Goal: Communication & Community: Share content

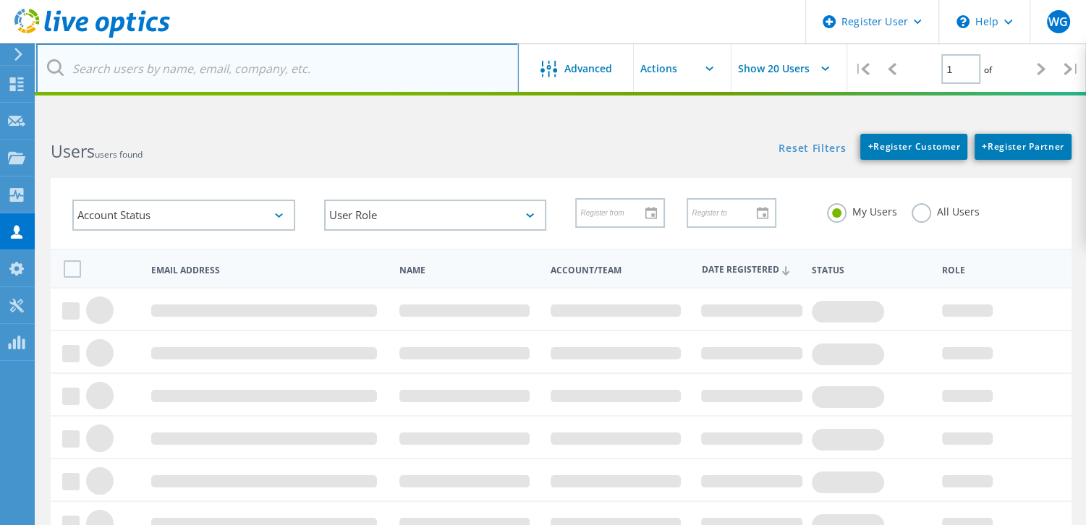
drag, startPoint x: 192, startPoint y: 72, endPoint x: 179, endPoint y: 75, distance: 13.2
click at [186, 77] on input "text" at bounding box center [277, 68] width 483 height 51
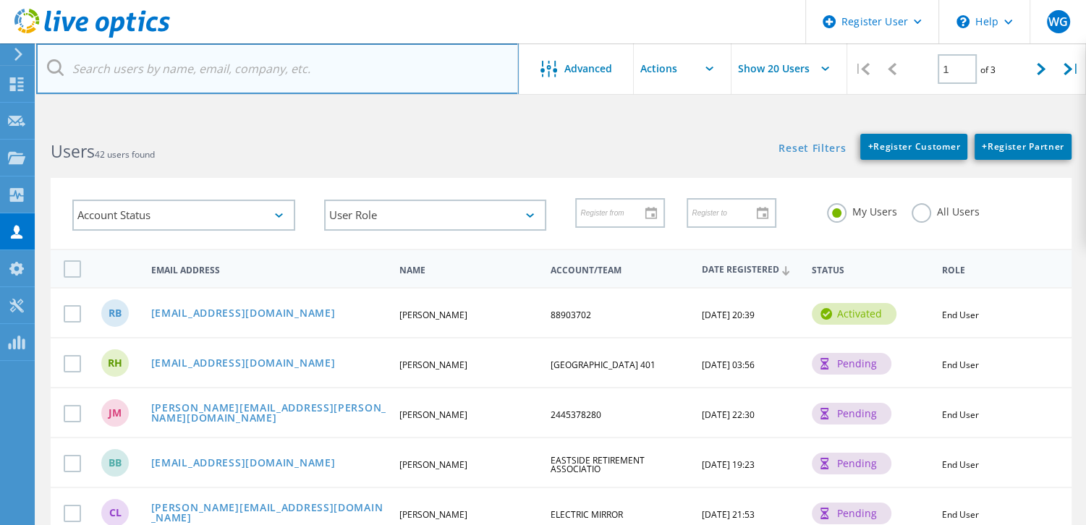
paste input "[PERSON_NAME][EMAIL_ADDRESS][PERSON_NAME][DOMAIN_NAME]"
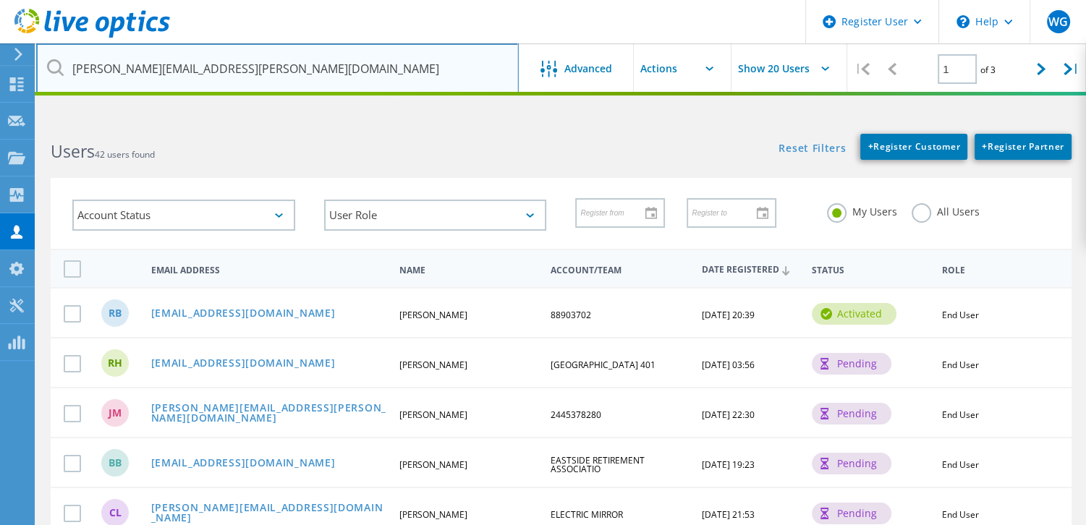
type input "[PERSON_NAME][EMAIL_ADDRESS][PERSON_NAME][DOMAIN_NAME]"
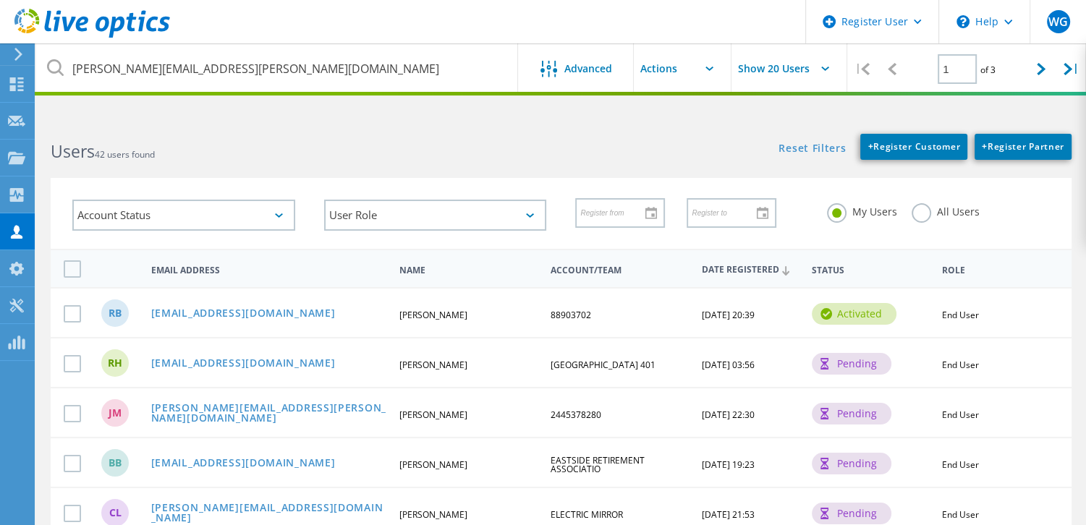
click at [388, 140] on h2 "Users 42 users found" at bounding box center [299, 152] width 496 height 24
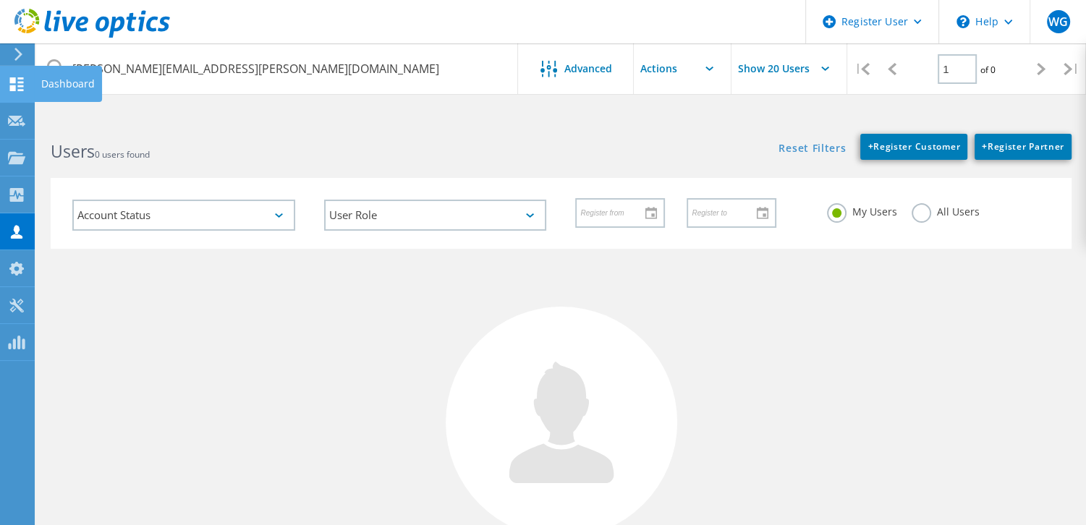
click at [14, 78] on use at bounding box center [17, 84] width 14 height 14
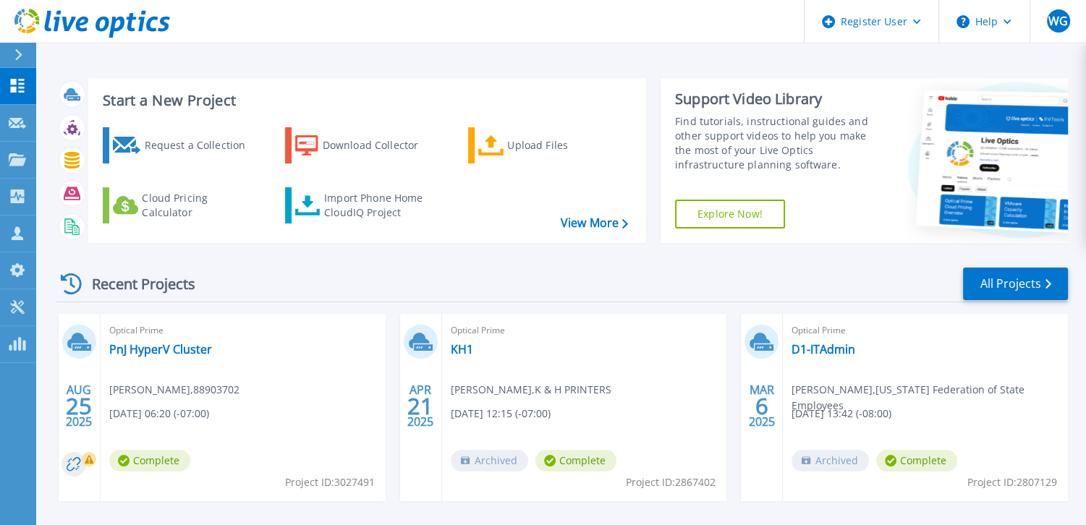
click at [519, 57] on div "Start a New Project Request a Collection Download Collector Upload Files Cloud …" at bounding box center [561, 379] width 1050 height 758
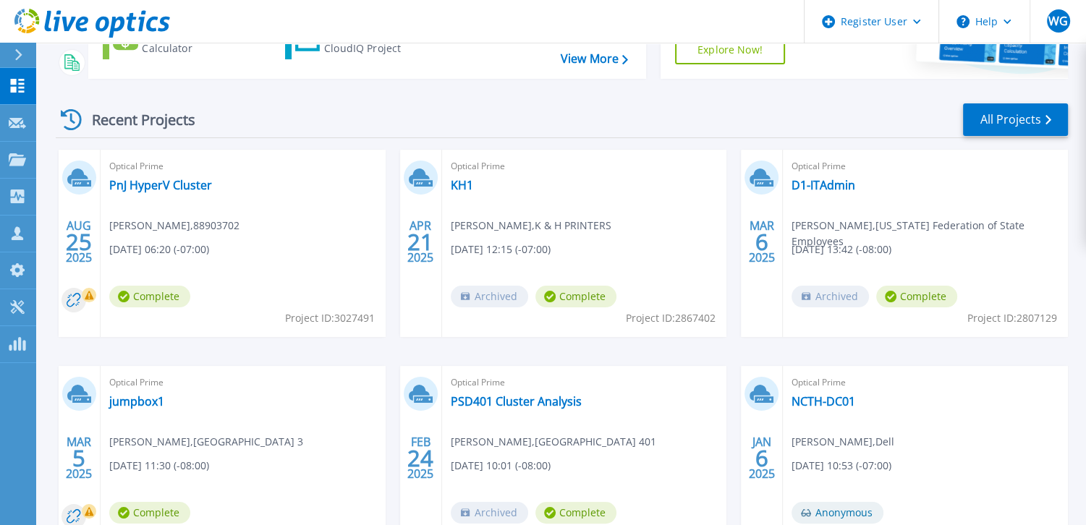
scroll to position [276, 0]
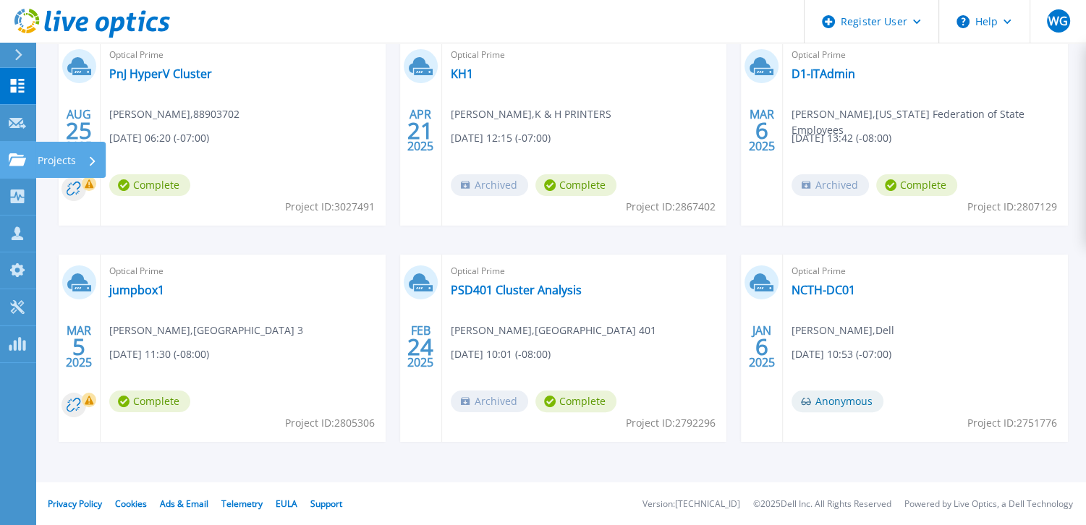
click at [14, 153] on icon at bounding box center [17, 159] width 17 height 12
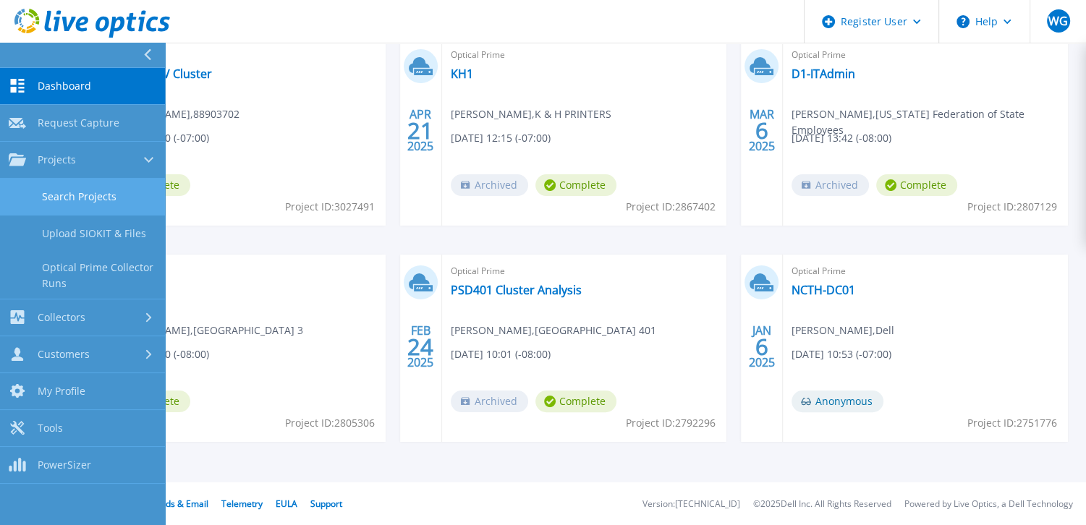
click at [64, 185] on link "Search Projects" at bounding box center [82, 197] width 165 height 37
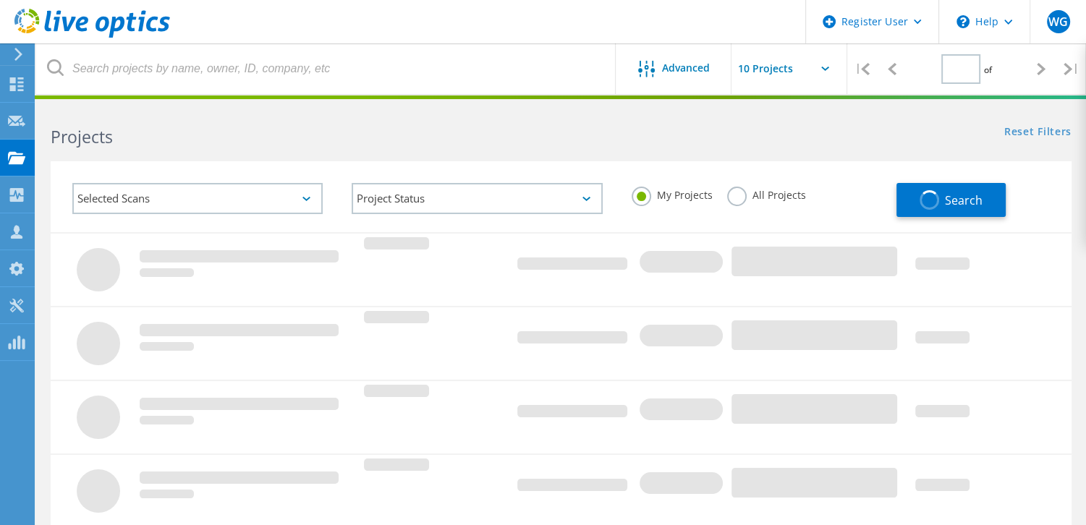
type input "1"
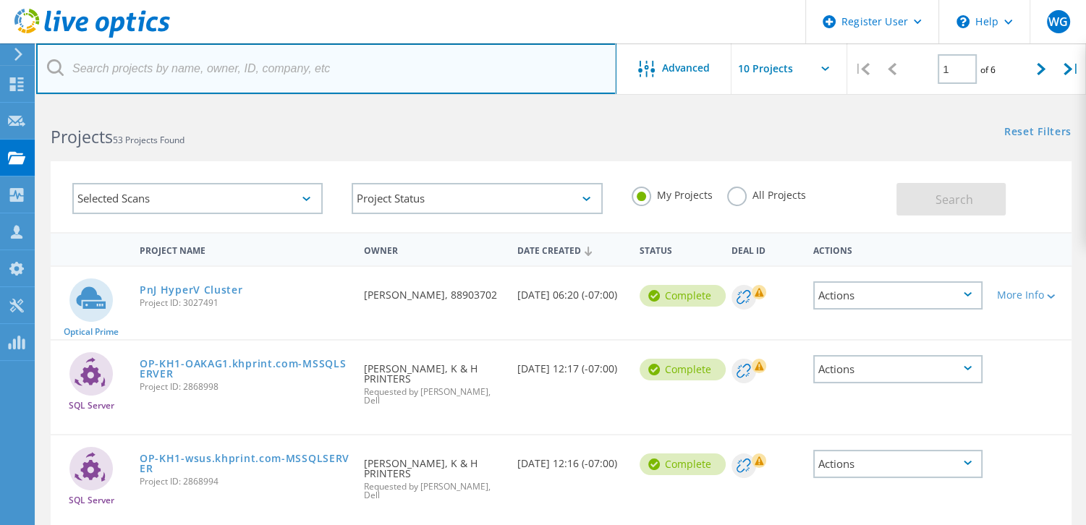
click at [193, 71] on input "text" at bounding box center [326, 68] width 580 height 51
paste input "[PERSON_NAME][EMAIL_ADDRESS][PERSON_NAME][DOMAIN_NAME]"
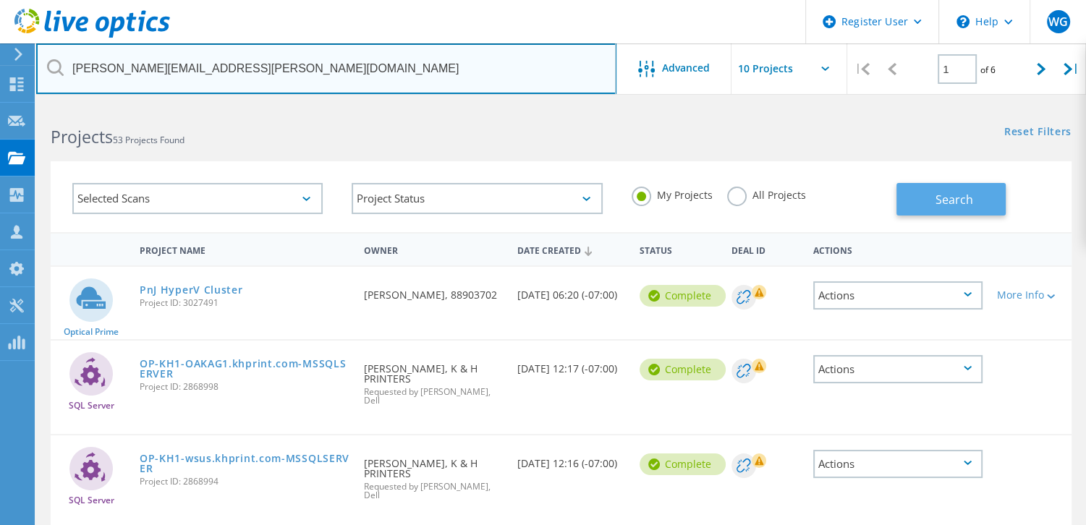
type input "[PERSON_NAME][EMAIL_ADDRESS][PERSON_NAME][DOMAIN_NAME]"
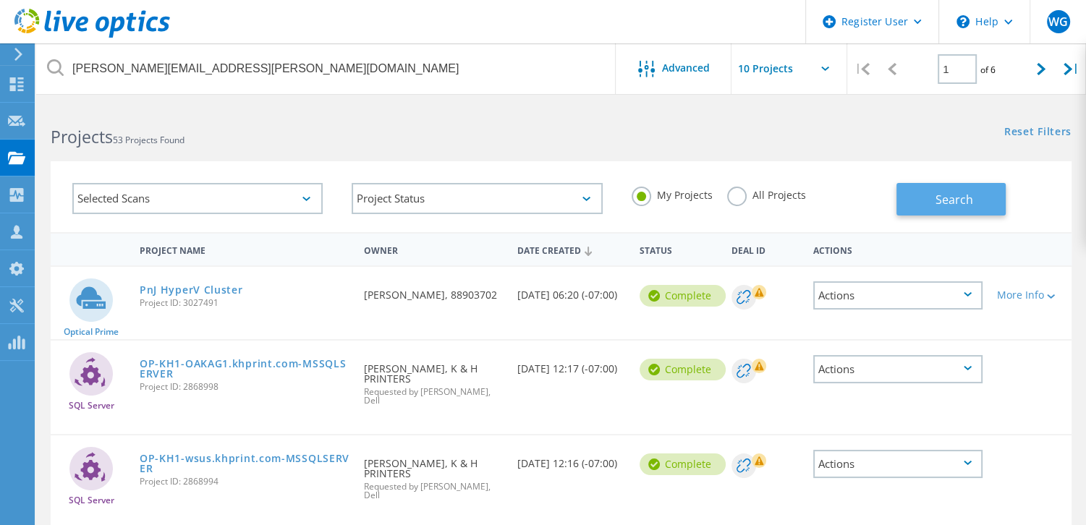
click at [935, 200] on span "Search" at bounding box center [954, 200] width 38 height 16
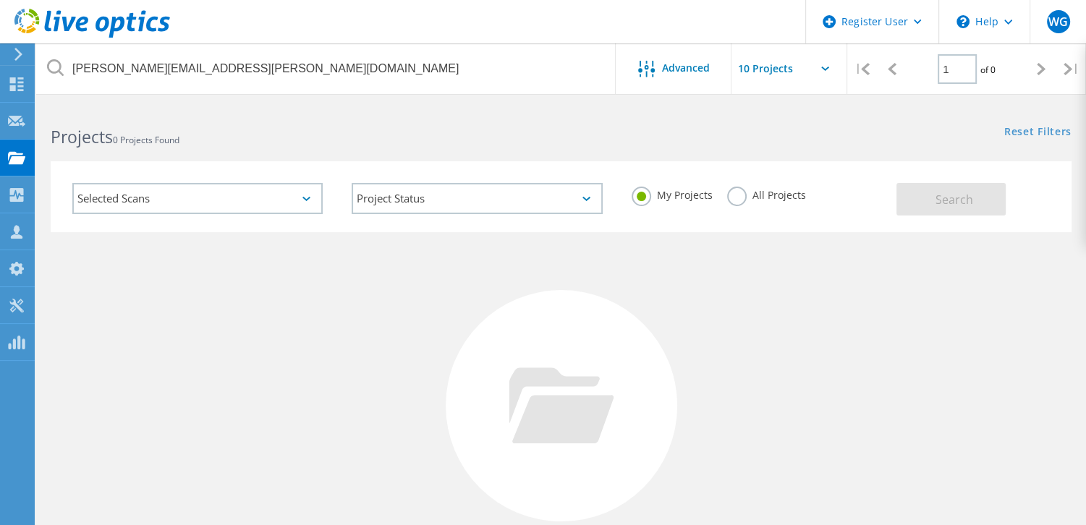
click at [742, 199] on label "All Projects" at bounding box center [766, 194] width 79 height 14
click at [0, 0] on input "All Projects" at bounding box center [0, 0] width 0 height 0
click at [977, 204] on button "Search" at bounding box center [950, 199] width 109 height 33
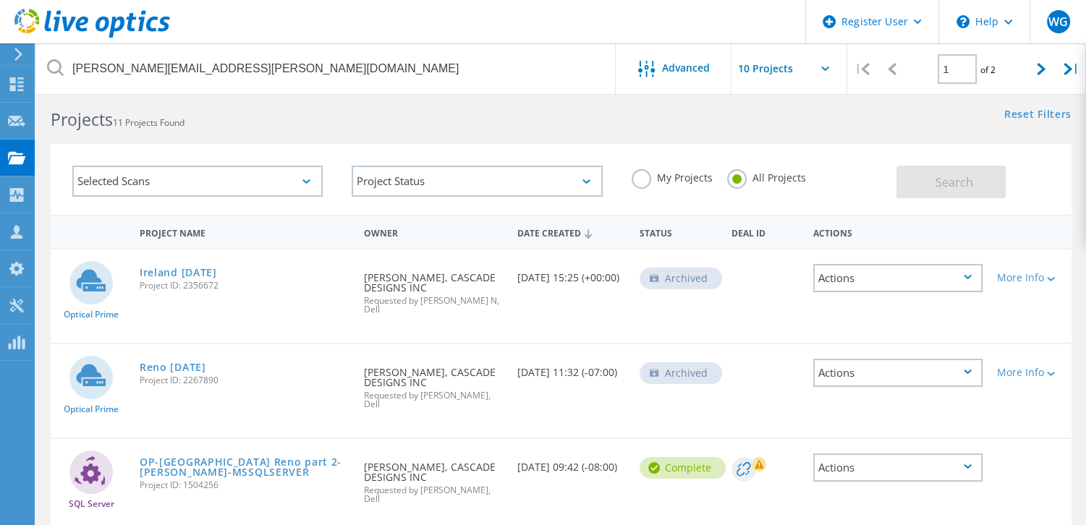
scroll to position [72, 0]
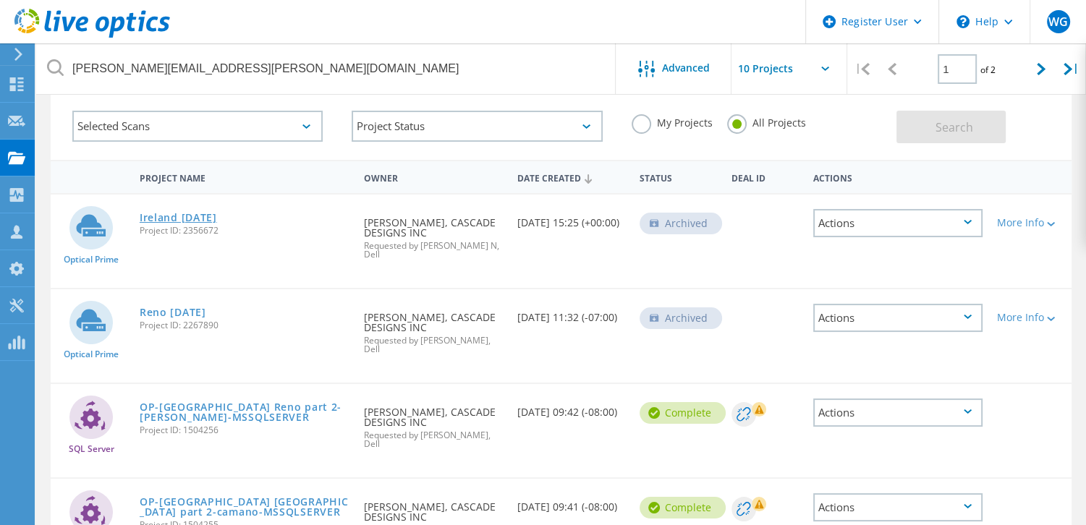
click at [193, 213] on link "Ireland [DATE]" at bounding box center [178, 218] width 77 height 10
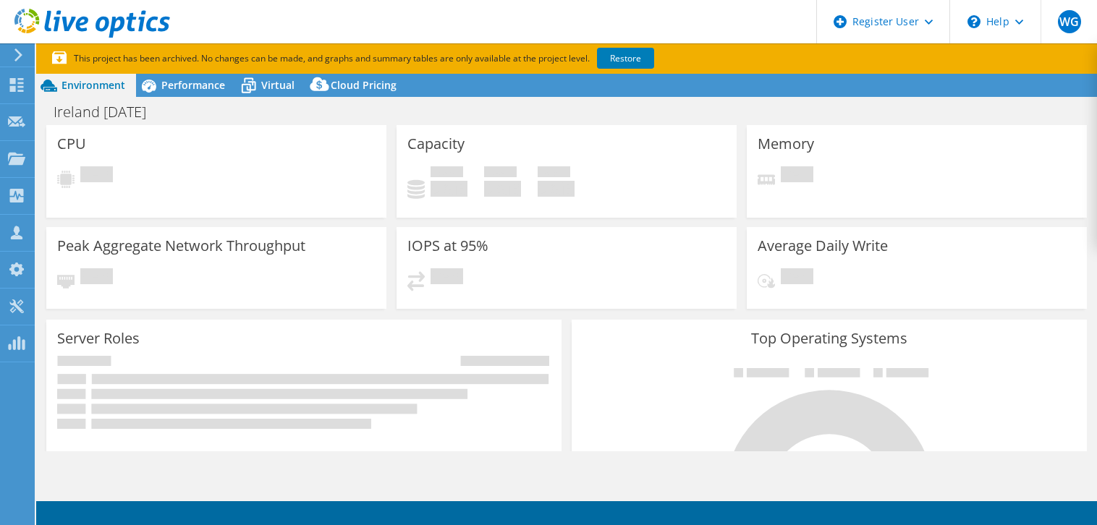
select select "USD"
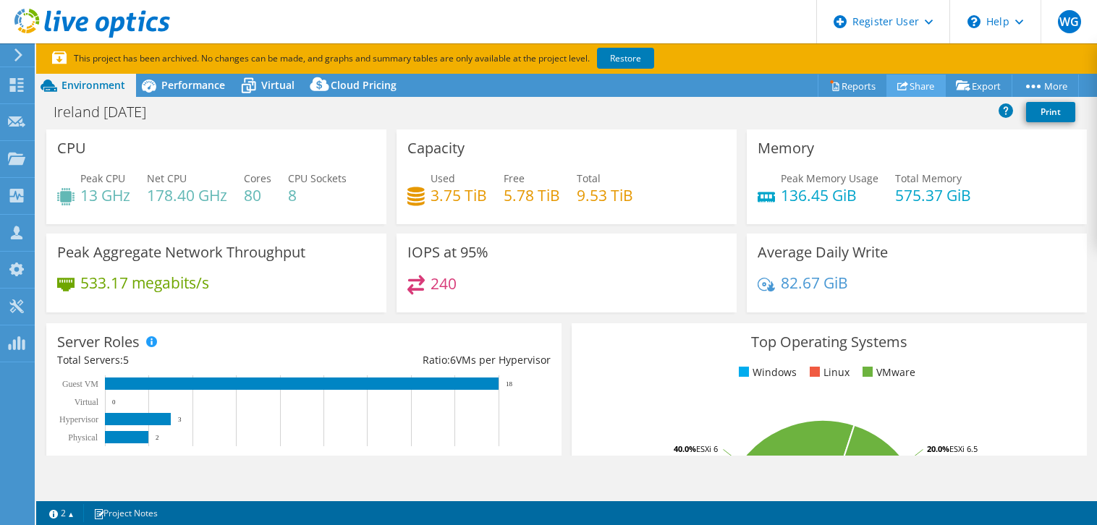
click at [912, 85] on link "Share" at bounding box center [915, 86] width 59 height 22
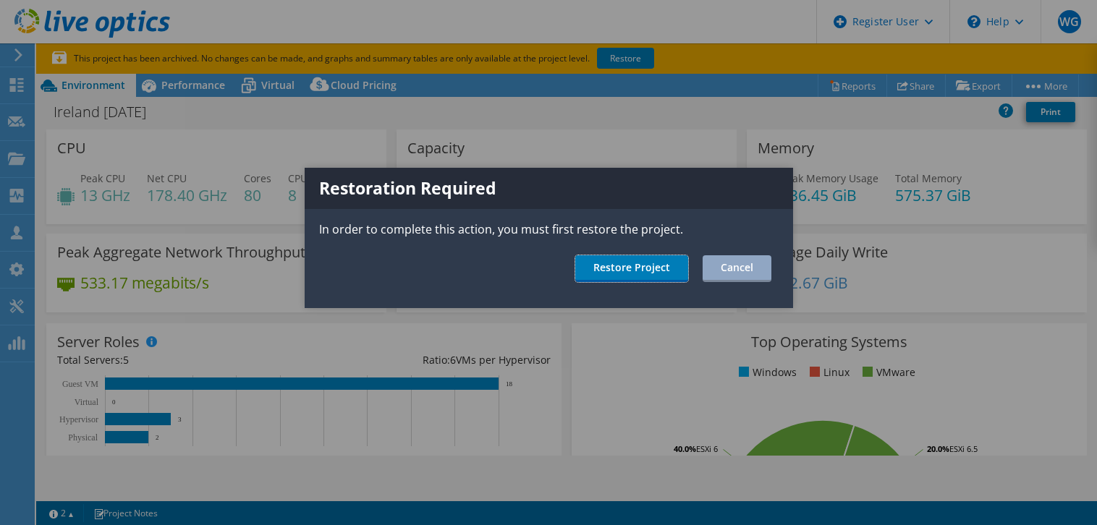
click at [653, 273] on link "Restore Project" at bounding box center [631, 268] width 113 height 27
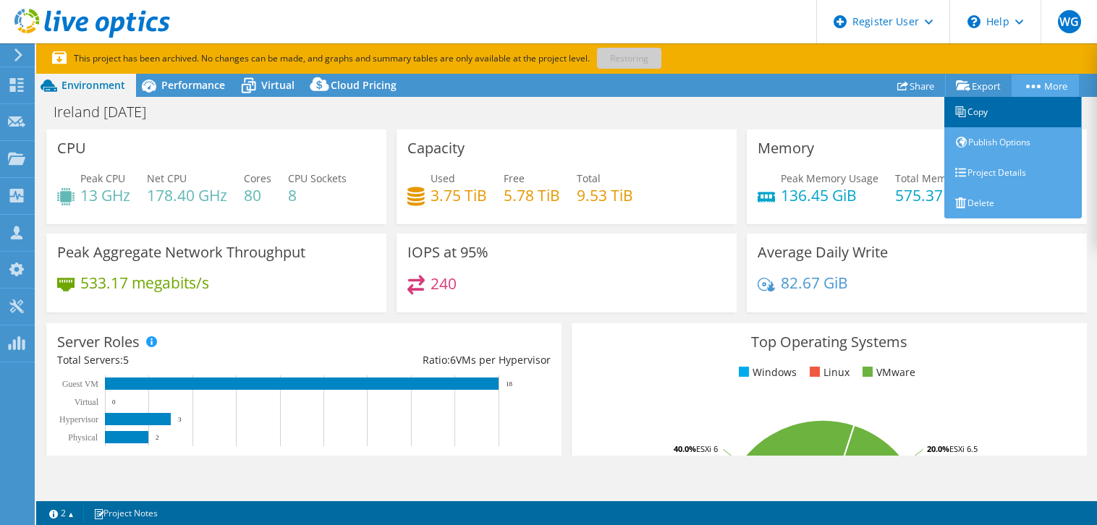
click at [980, 112] on link "Copy" at bounding box center [1012, 112] width 137 height 30
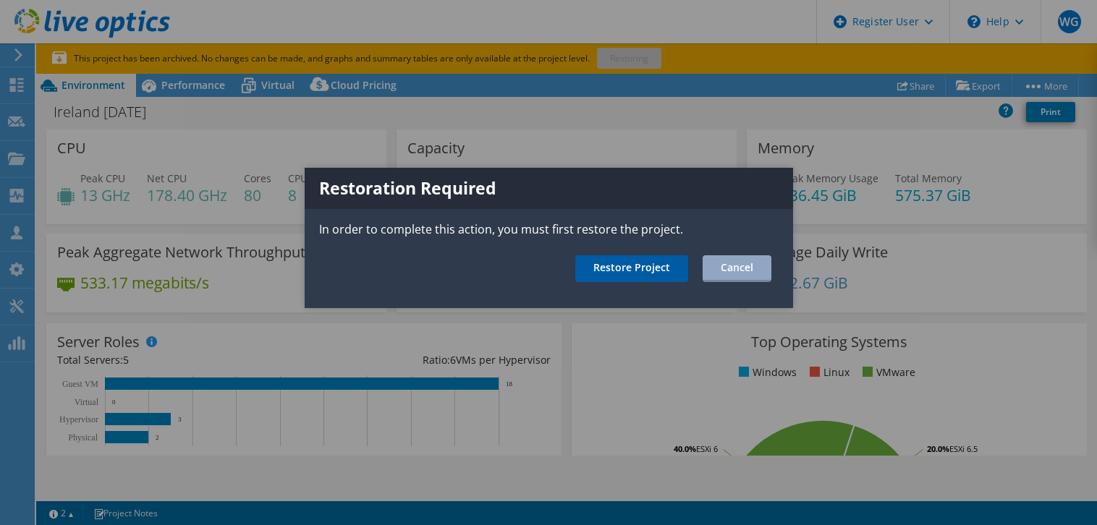
click at [671, 265] on link "Restore Project" at bounding box center [631, 268] width 113 height 27
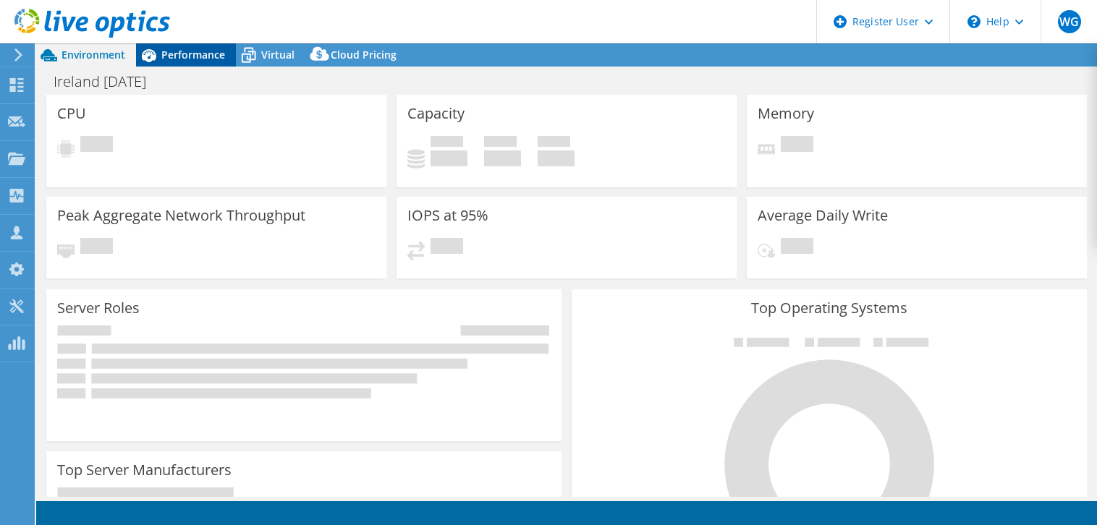
select select "USD"
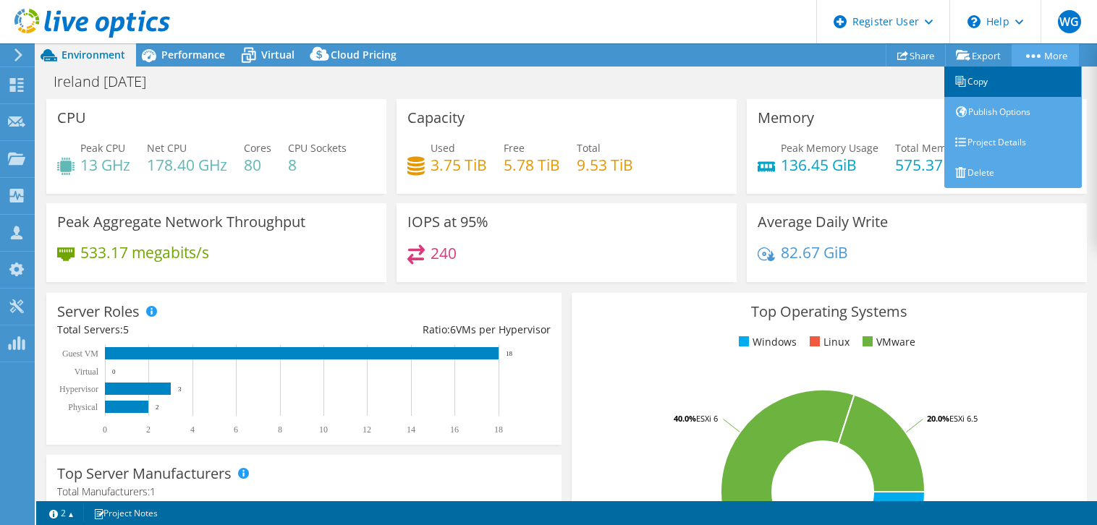
click at [999, 81] on link "Copy" at bounding box center [1012, 82] width 137 height 30
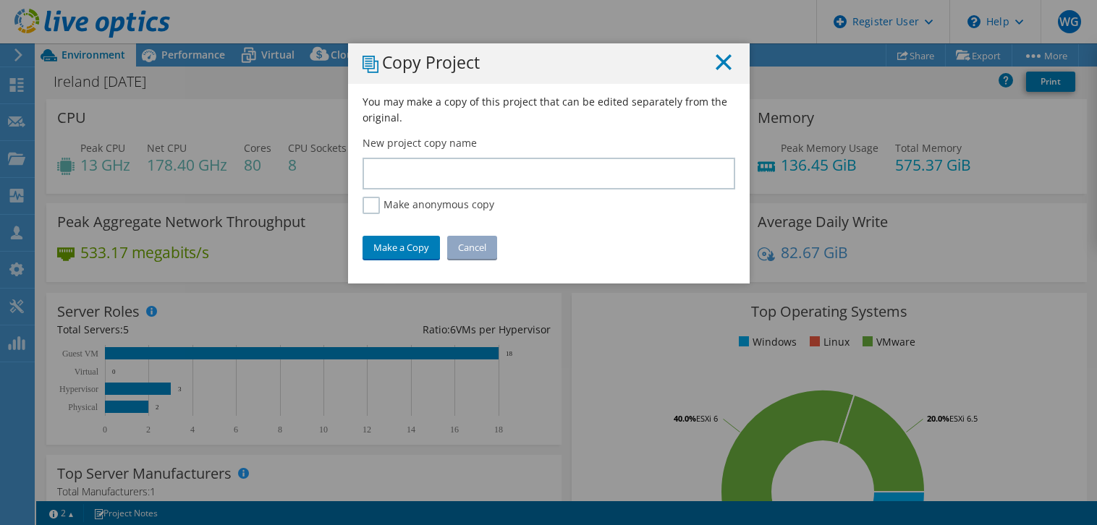
click at [723, 63] on icon at bounding box center [723, 62] width 16 height 16
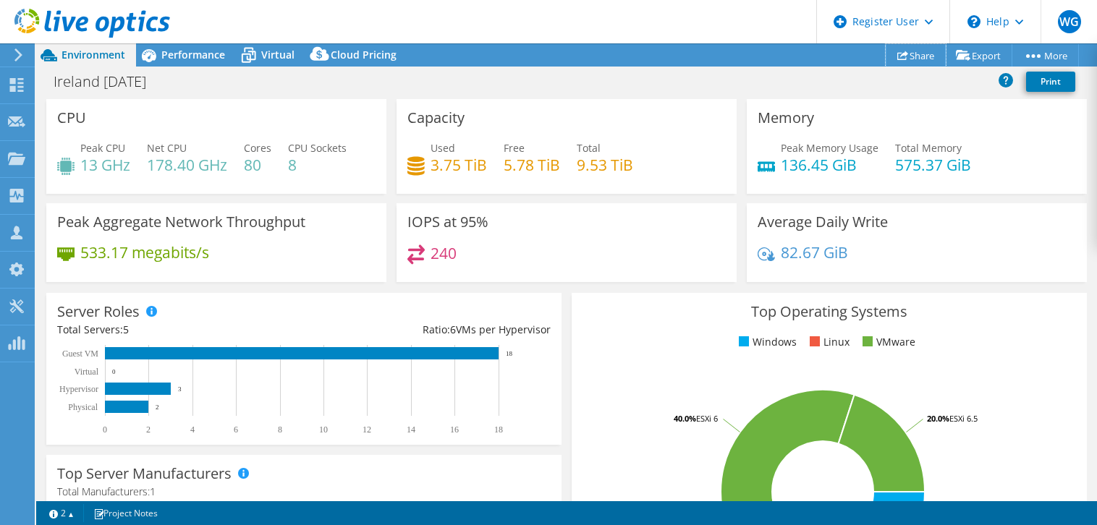
click at [888, 57] on link "Share" at bounding box center [915, 55] width 60 height 22
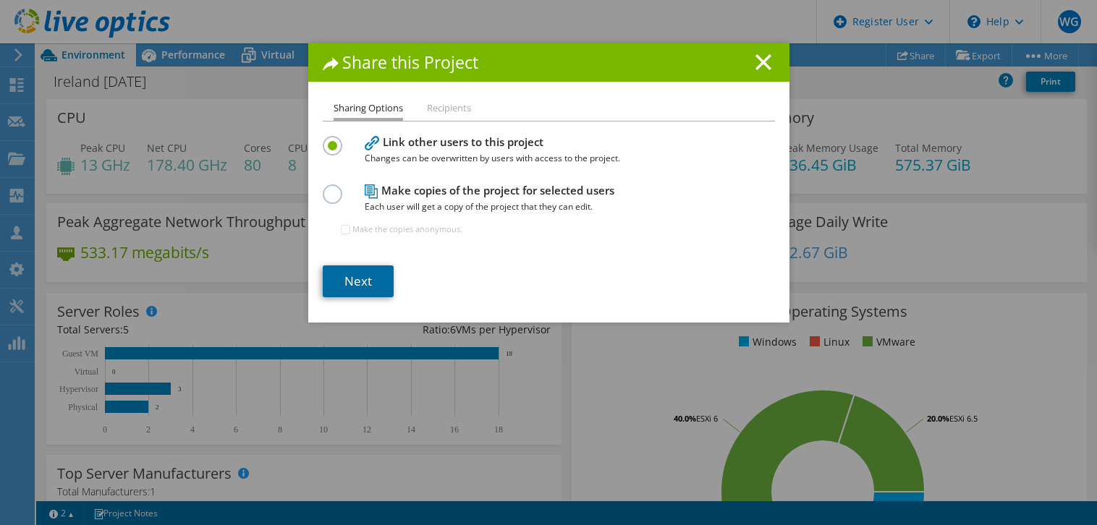
click at [353, 276] on link "Next" at bounding box center [358, 281] width 71 height 32
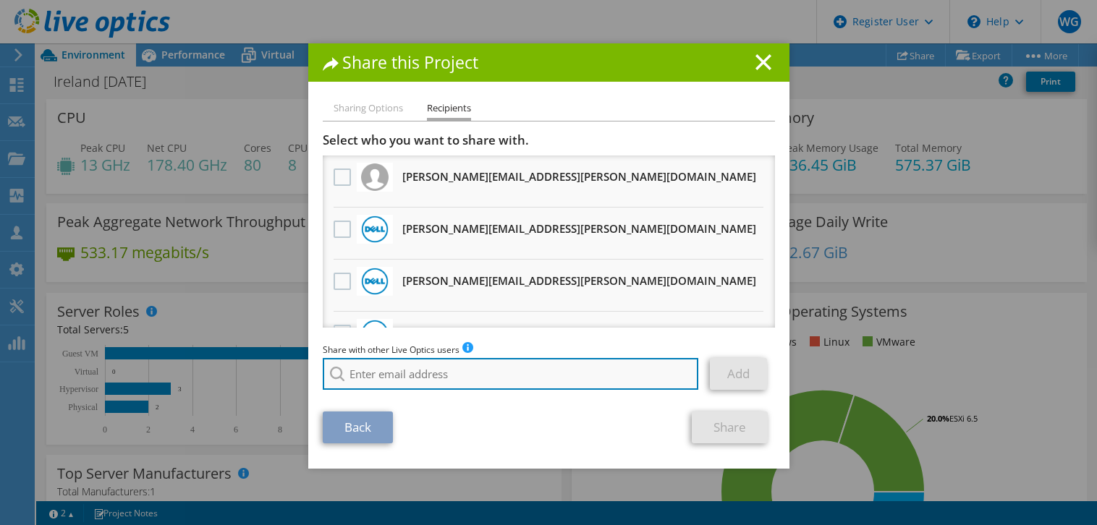
click at [357, 373] on input "search" at bounding box center [511, 374] width 376 height 32
type input "n"
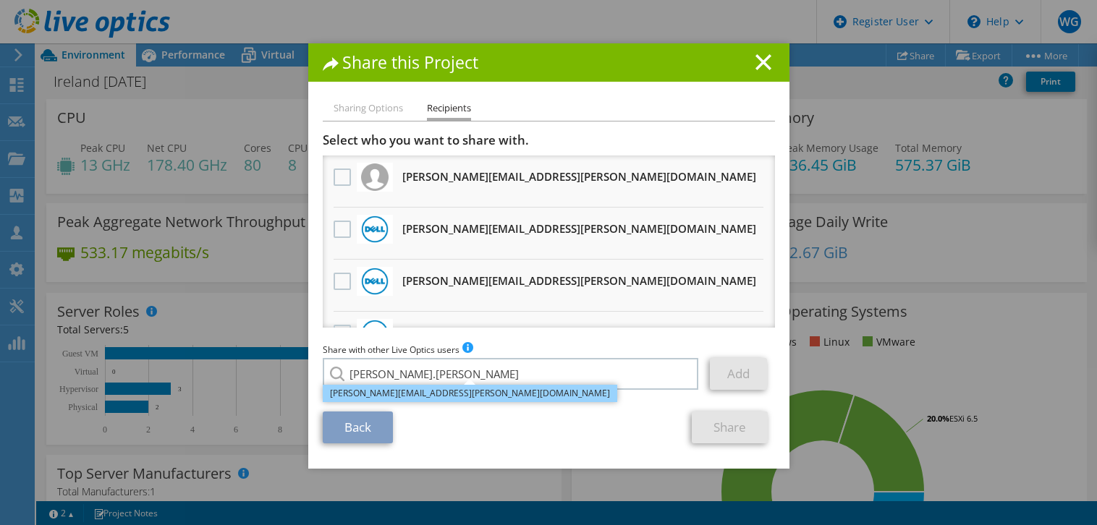
click at [373, 393] on li "[PERSON_NAME][EMAIL_ADDRESS][PERSON_NAME][DOMAIN_NAME]" at bounding box center [470, 393] width 294 height 17
type input "[PERSON_NAME][EMAIL_ADDRESS][PERSON_NAME][DOMAIN_NAME]"
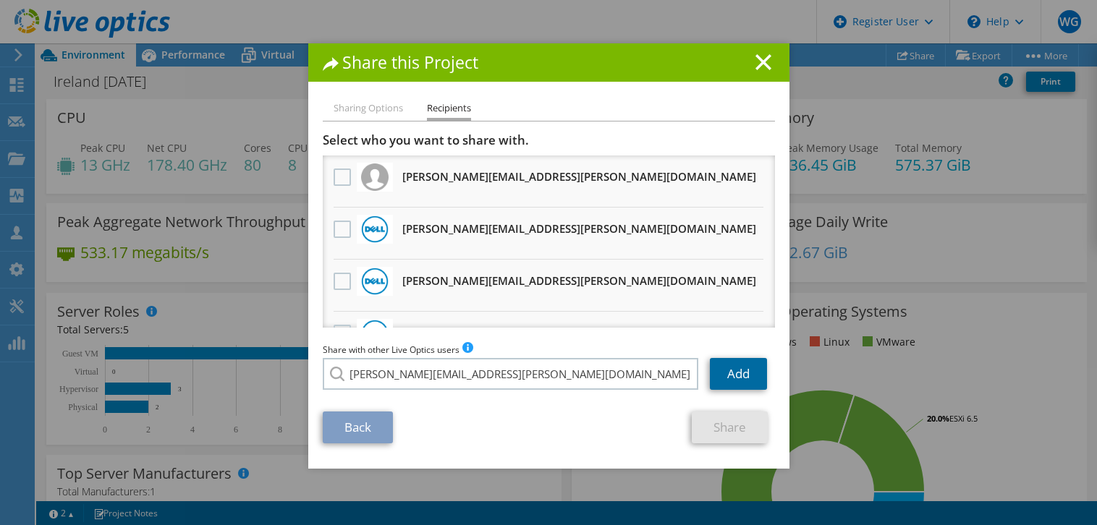
click at [729, 370] on link "Add" at bounding box center [738, 374] width 57 height 32
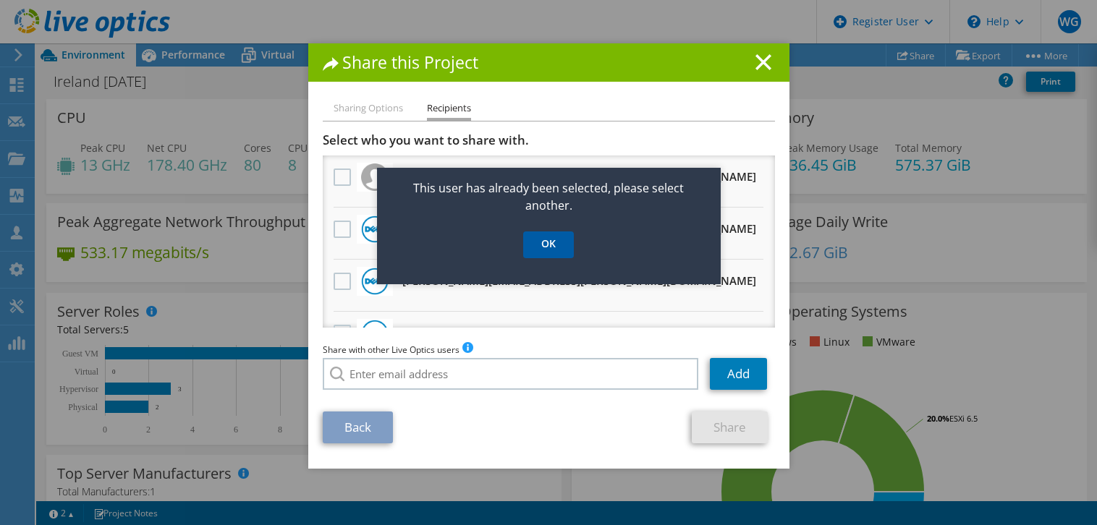
click at [538, 246] on link "OK" at bounding box center [548, 244] width 51 height 27
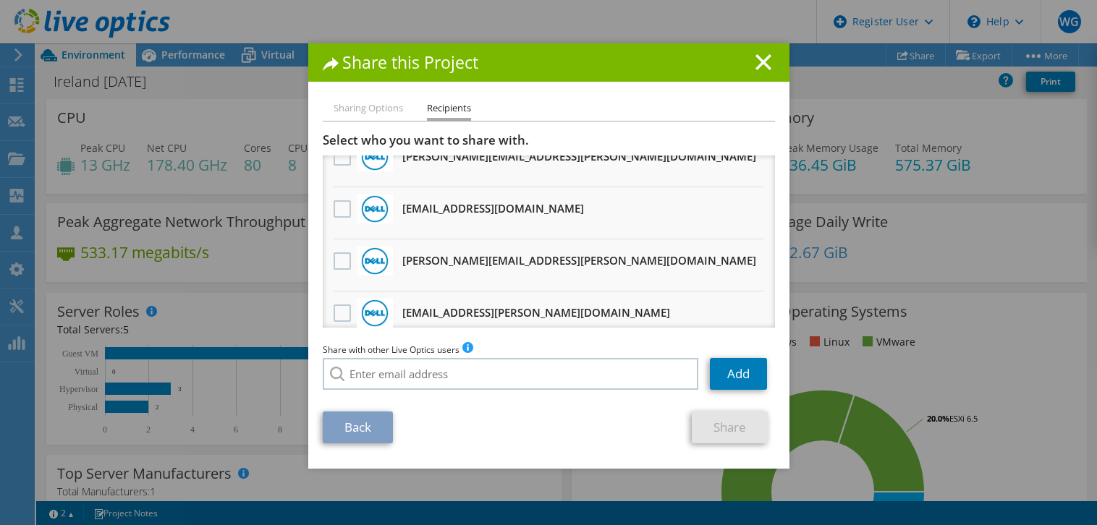
scroll to position [466, 0]
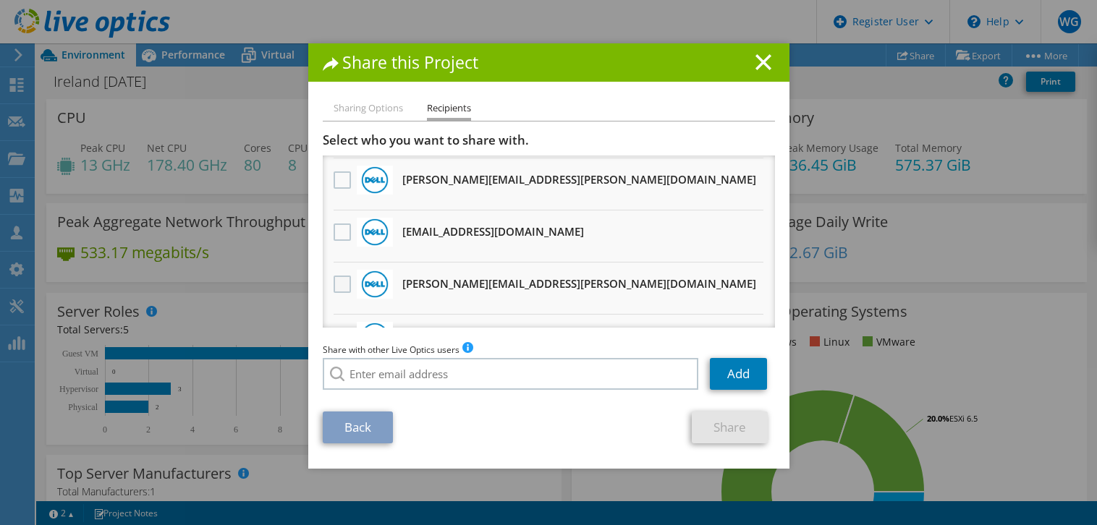
click at [335, 277] on label at bounding box center [343, 284] width 21 height 17
click at [0, 0] on input "checkbox" at bounding box center [0, 0] width 0 height 0
click at [713, 417] on link "Share" at bounding box center [730, 428] width 76 height 32
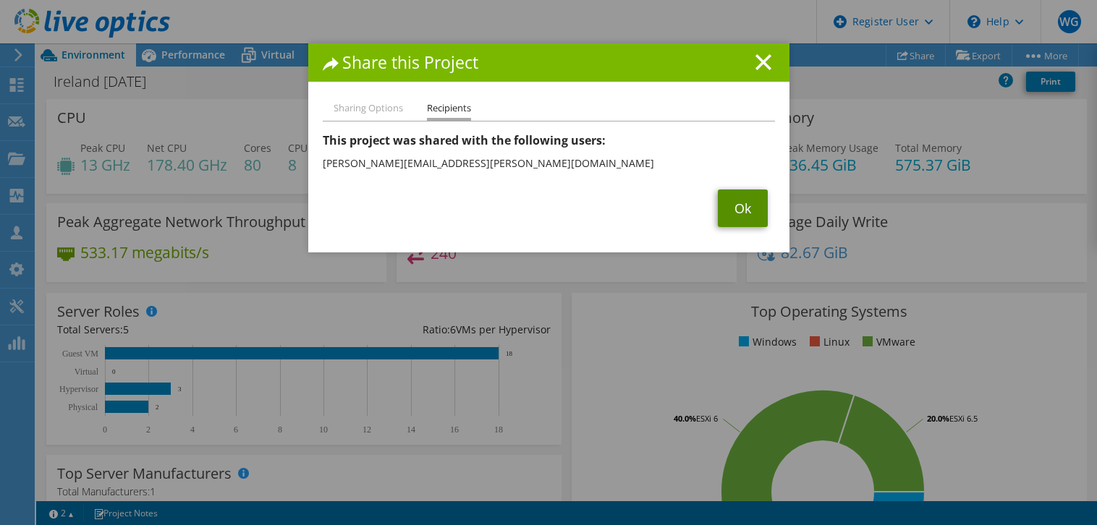
click at [744, 211] on link "Ok" at bounding box center [743, 209] width 50 height 38
